Goal: Find specific page/section: Find specific page/section

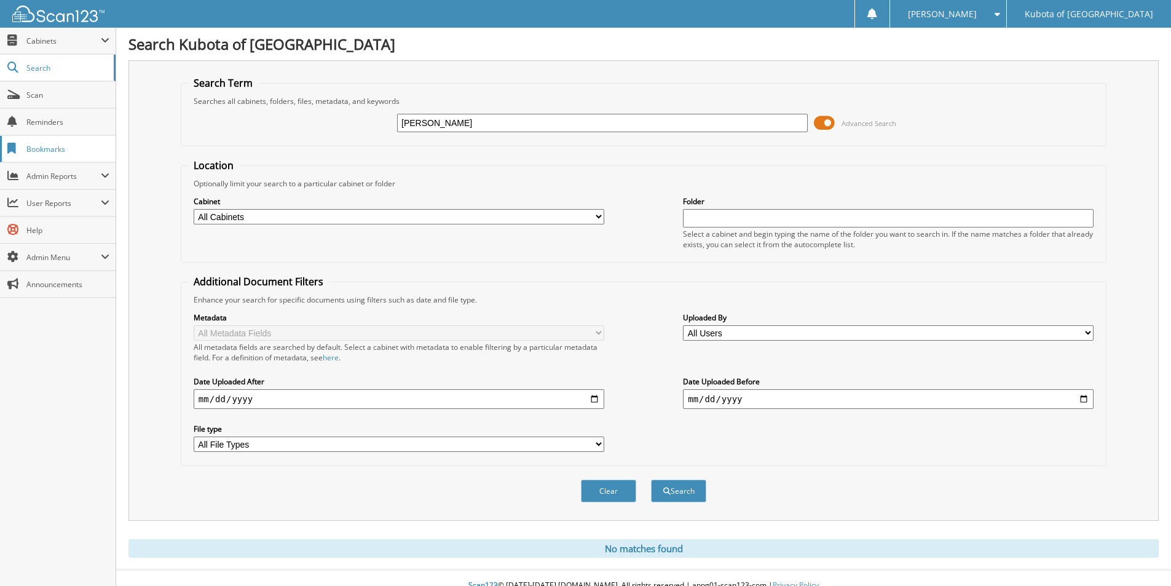
drag, startPoint x: 462, startPoint y: 122, endPoint x: 78, endPoint y: 145, distance: 384.1
click at [98, 145] on body "Kate E. Settings Logout Kubota of Denver Close Cabinets" at bounding box center [585, 300] width 1171 height 600
type input "EL10646"
click at [651, 479] on button "Search" at bounding box center [678, 490] width 55 height 23
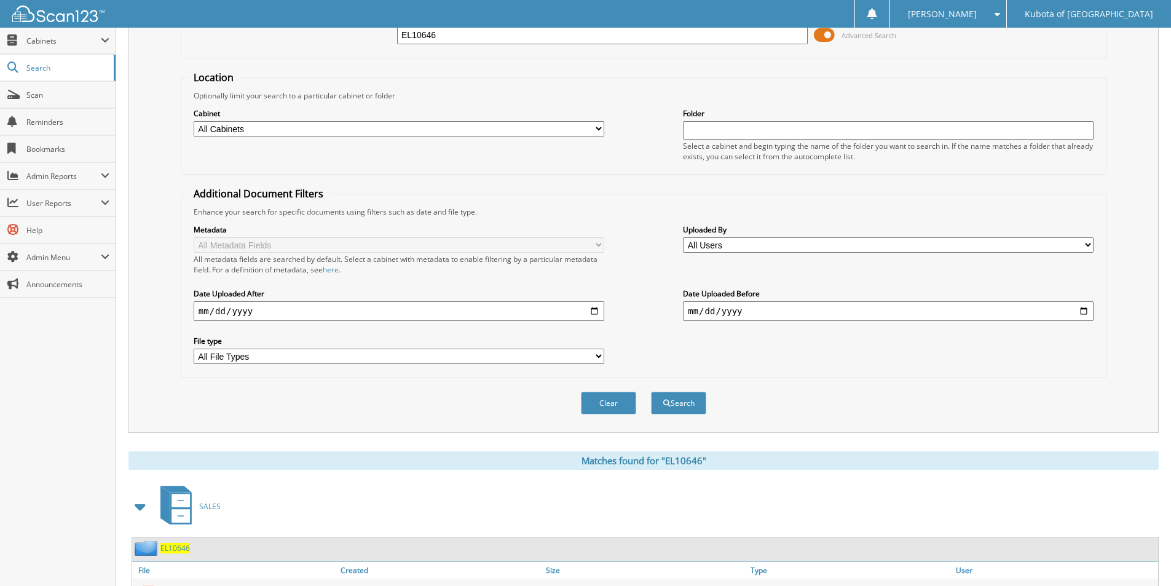
scroll to position [170, 0]
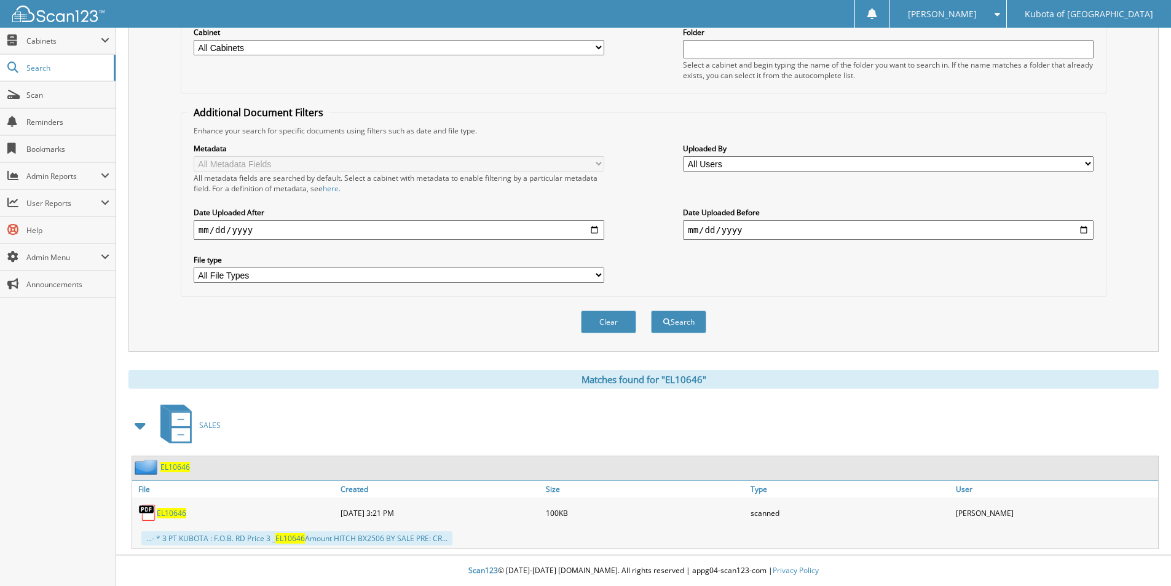
click at [172, 513] on span "EL10646" at bounding box center [171, 513] width 29 height 10
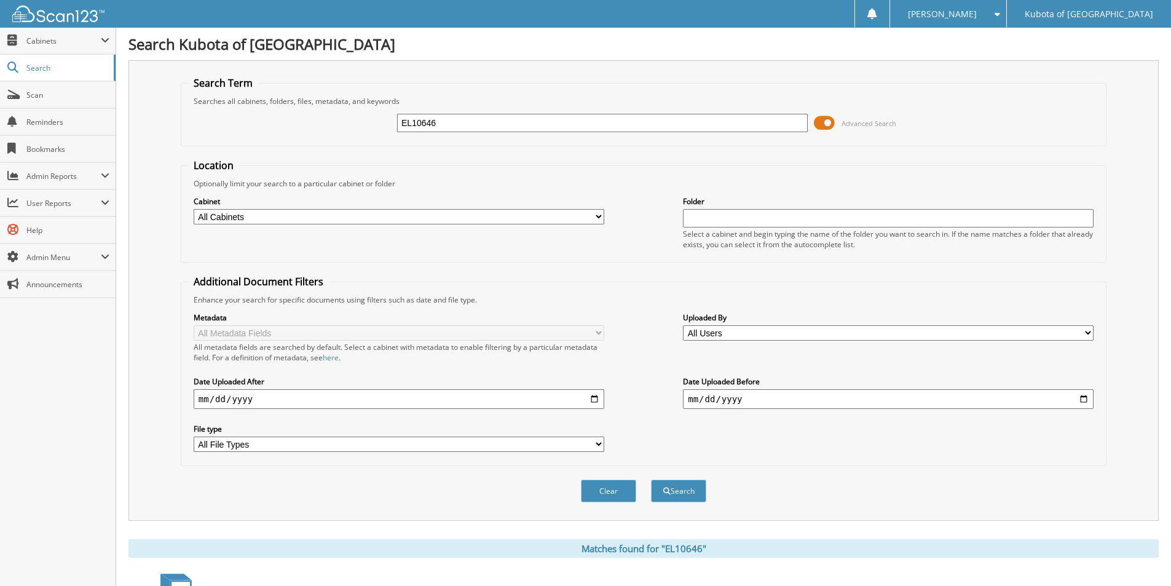
drag, startPoint x: 453, startPoint y: 123, endPoint x: 240, endPoint y: 120, distance: 213.3
click at [242, 122] on div "EL10646 Advanced Search" at bounding box center [643, 122] width 912 height 33
type input "K8911"
click at [651, 479] on button "Search" at bounding box center [678, 490] width 55 height 23
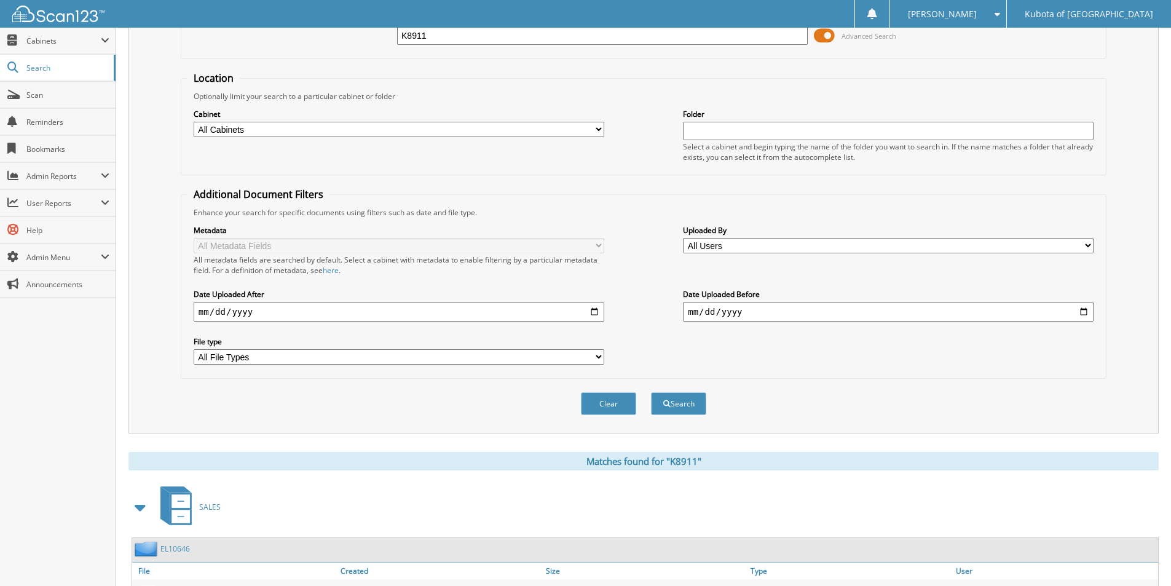
scroll to position [170, 0]
